Goal: Navigation & Orientation: Find specific page/section

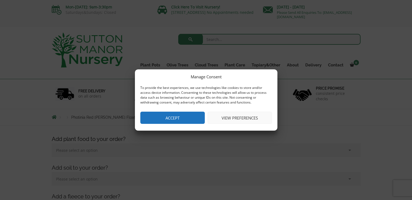
click at [240, 120] on button "View preferences" at bounding box center [239, 118] width 64 height 12
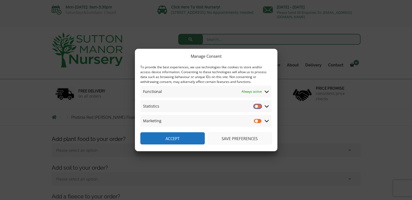
click at [254, 106] on input "Statistics" at bounding box center [258, 105] width 8 height 5
checkbox input "false"
click at [247, 138] on button "Save preferences" at bounding box center [239, 138] width 64 height 12
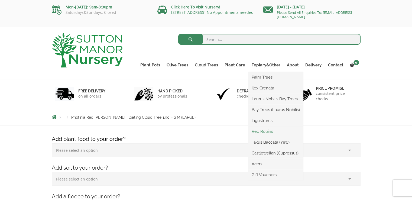
click at [269, 130] on link "Red Robins" at bounding box center [275, 131] width 55 height 8
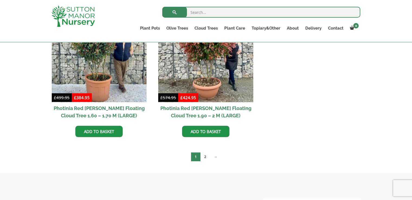
scroll to position [271, 0]
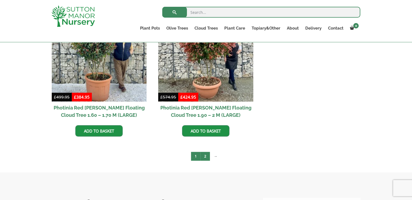
click at [205, 154] on link "2" at bounding box center [204, 156] width 9 height 9
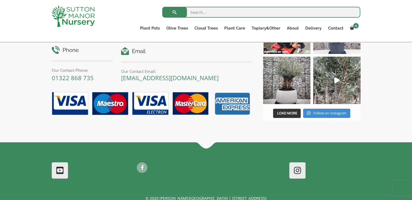
scroll to position [217, 0]
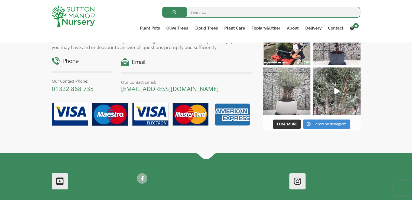
click at [285, 86] on img at bounding box center [286, 90] width 47 height 47
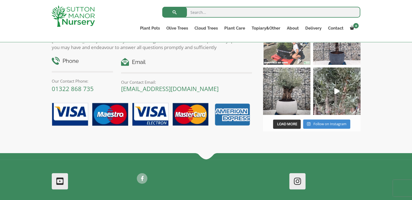
click at [294, 53] on img at bounding box center [286, 40] width 47 height 47
